Goal: Information Seeking & Learning: Learn about a topic

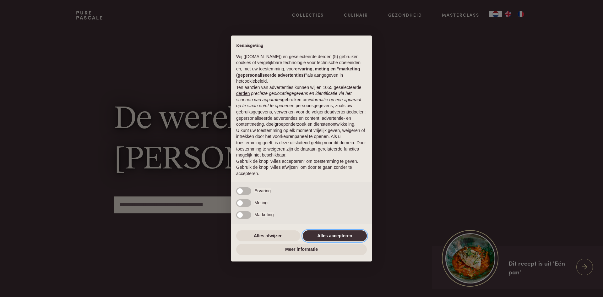
click at [351, 230] on button "Alles accepteren" at bounding box center [335, 235] width 64 height 11
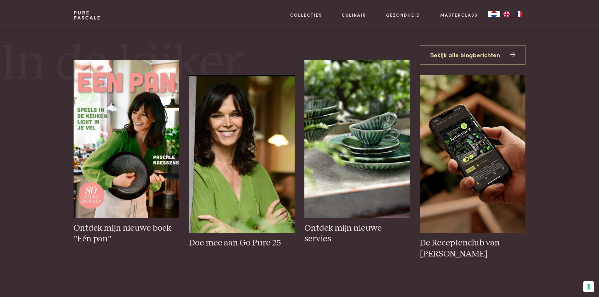
scroll to position [63, 0]
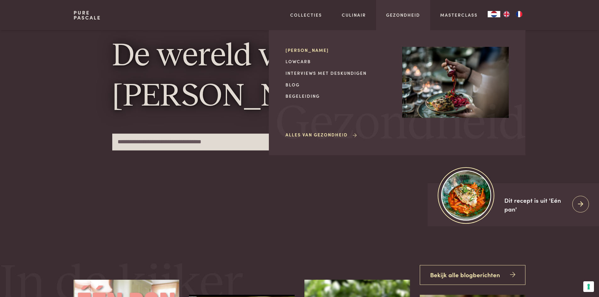
click at [307, 48] on link "[PERSON_NAME]" at bounding box center [338, 50] width 107 height 7
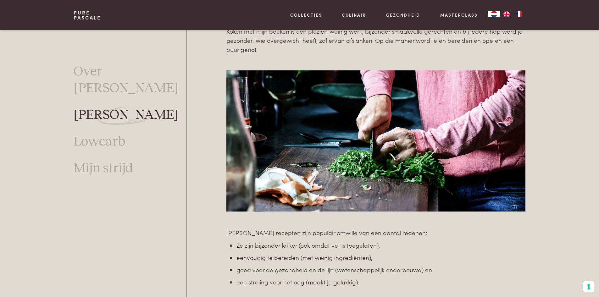
scroll to position [460, 0]
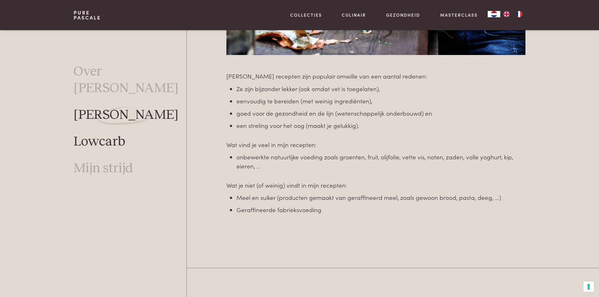
click at [102, 134] on link "Lowcarb" at bounding box center [100, 142] width 52 height 17
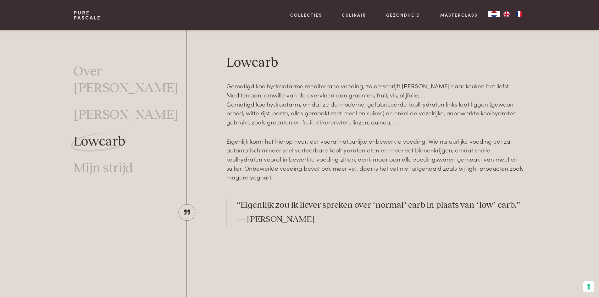
scroll to position [189, 0]
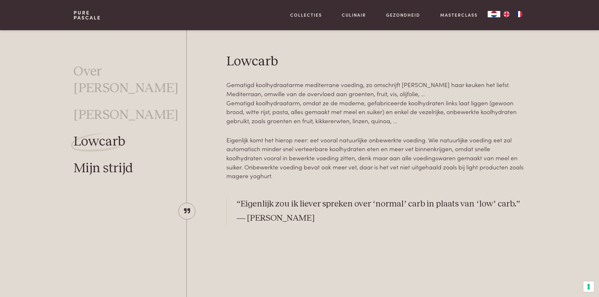
drag, startPoint x: 117, startPoint y: 150, endPoint x: 120, endPoint y: 149, distance: 3.5
click at [117, 160] on link "Mijn strijd" at bounding box center [103, 168] width 59 height 17
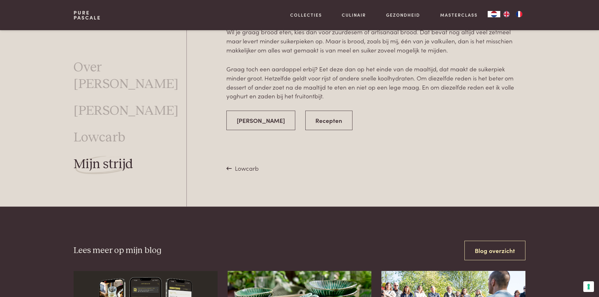
scroll to position [1214, 0]
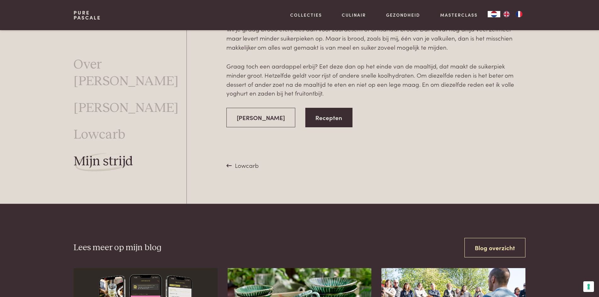
click at [315, 116] on link "Recepten" at bounding box center [328, 118] width 47 height 20
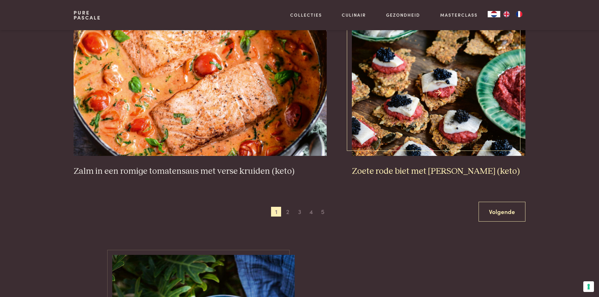
scroll to position [1226, 0]
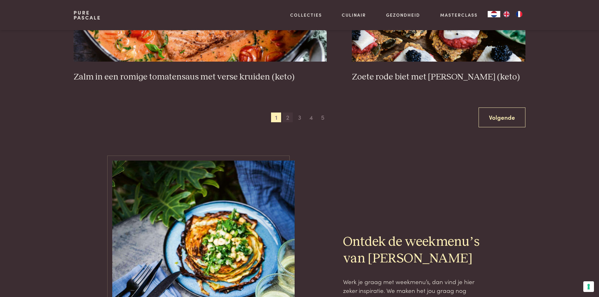
click at [286, 118] on span "2" at bounding box center [288, 118] width 10 height 10
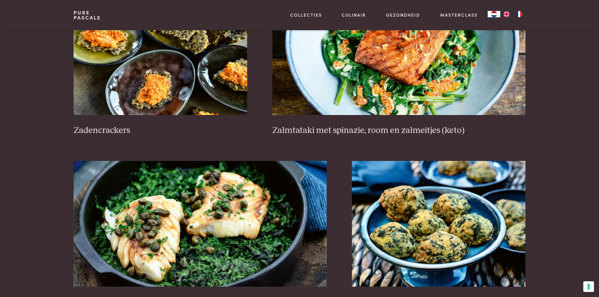
scroll to position [1024, 0]
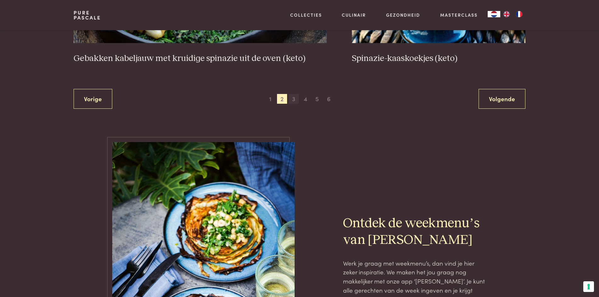
click at [292, 99] on span "3" at bounding box center [294, 99] width 10 height 10
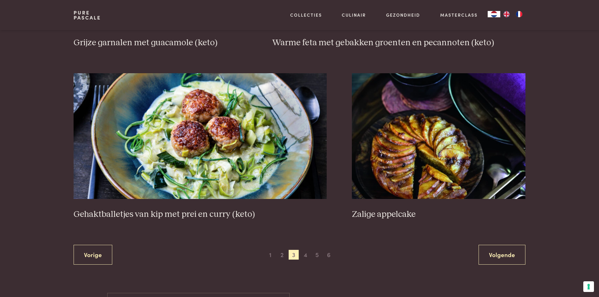
scroll to position [1119, 0]
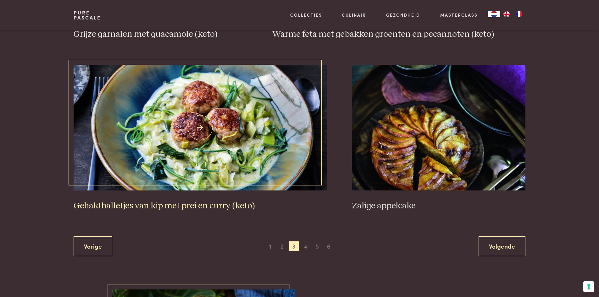
click at [270, 136] on img at bounding box center [200, 128] width 253 height 126
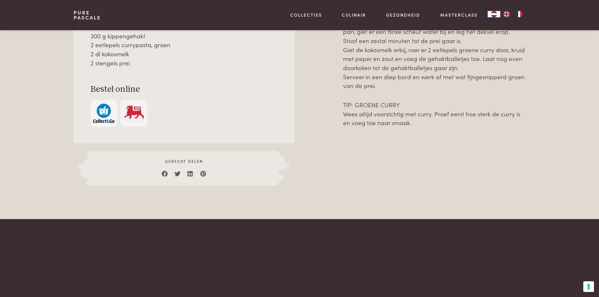
scroll to position [220, 0]
